Goal: Task Accomplishment & Management: Use online tool/utility

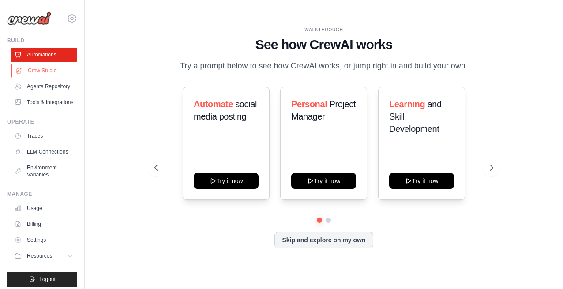
click at [37, 71] on link "Crew Studio" at bounding box center [44, 71] width 67 height 14
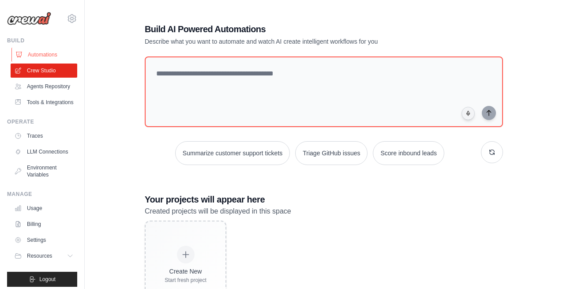
click at [41, 55] on link "Automations" at bounding box center [44, 55] width 67 height 14
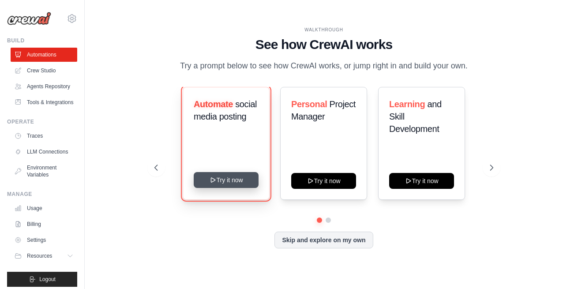
click at [224, 188] on button "Try it now" at bounding box center [226, 180] width 65 height 16
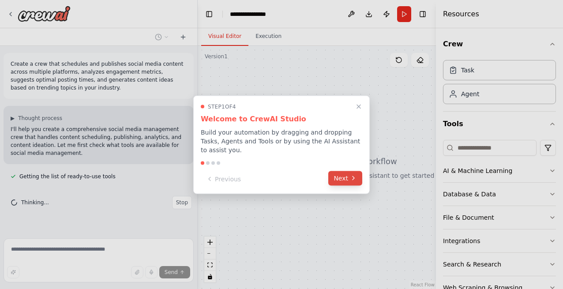
click at [345, 179] on button "Next" at bounding box center [345, 178] width 34 height 15
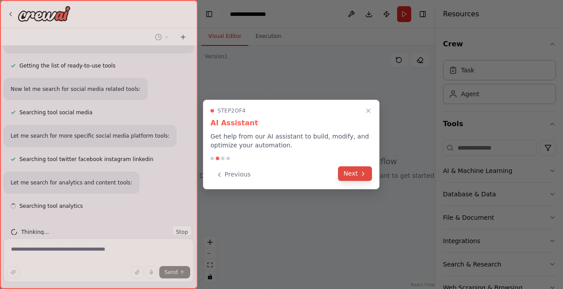
scroll to position [128, 0]
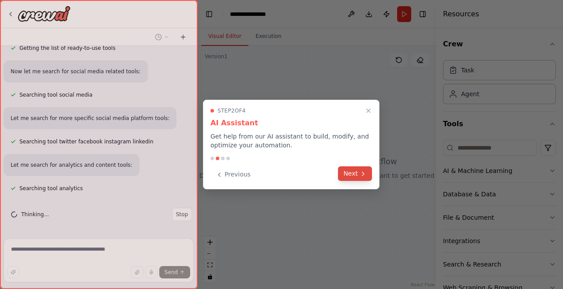
click at [348, 175] on button "Next" at bounding box center [355, 173] width 34 height 15
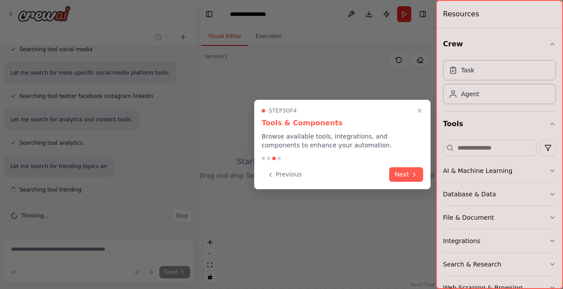
scroll to position [175, 0]
click at [399, 174] on button "Next" at bounding box center [406, 173] width 34 height 15
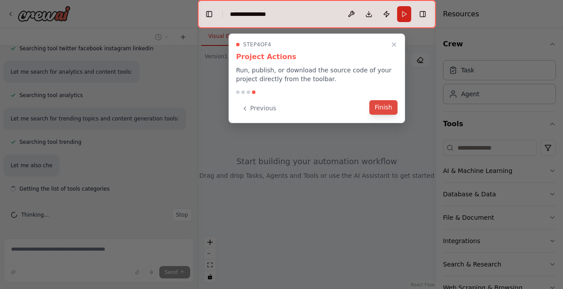
scroll to position [222, 0]
click at [384, 106] on button "Finish" at bounding box center [383, 107] width 28 height 15
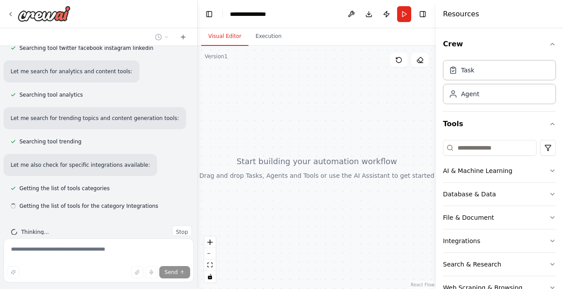
scroll to position [239, 0]
